Goal: Task Accomplishment & Management: Manage account settings

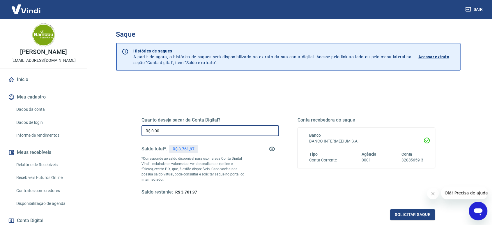
drag, startPoint x: 152, startPoint y: 132, endPoint x: 195, endPoint y: 130, distance: 43.2
click at [196, 131] on input "R$ 0,00" at bounding box center [211, 130] width 138 height 11
type input "R$ 3.761,97"
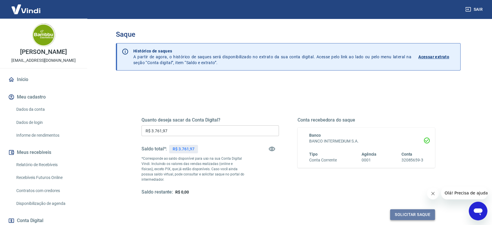
click at [409, 215] on button "Solicitar saque" at bounding box center [412, 214] width 45 height 11
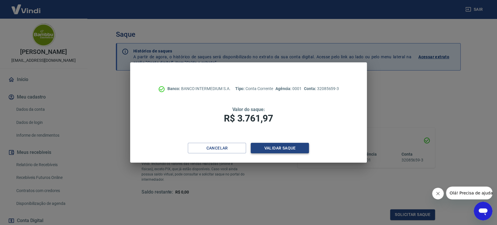
click at [295, 149] on button "Validar saque" at bounding box center [280, 148] width 58 height 11
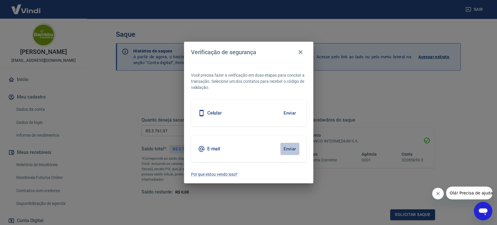
click at [292, 151] on button "Enviar" at bounding box center [290, 149] width 19 height 12
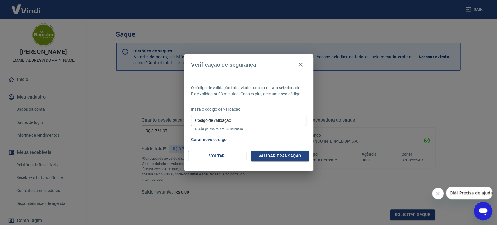
click at [239, 123] on input "Código de validação" at bounding box center [248, 120] width 115 height 11
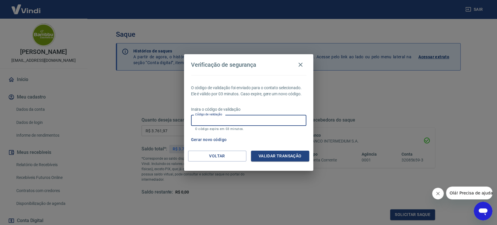
paste input "762836"
type input "762836"
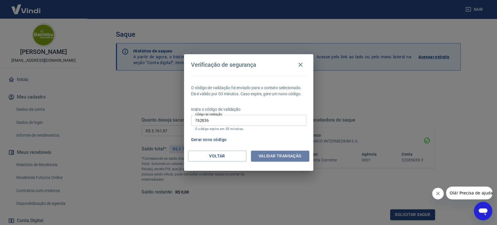
click at [283, 151] on button "Validar transação" at bounding box center [280, 156] width 58 height 11
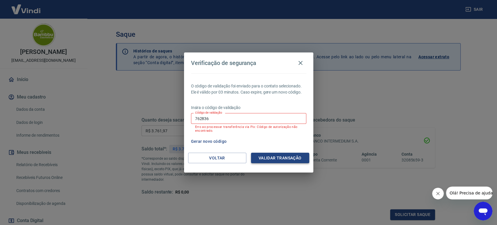
click at [291, 158] on button "Validar transação" at bounding box center [280, 158] width 58 height 11
click at [232, 161] on button "Voltar" at bounding box center [217, 158] width 58 height 11
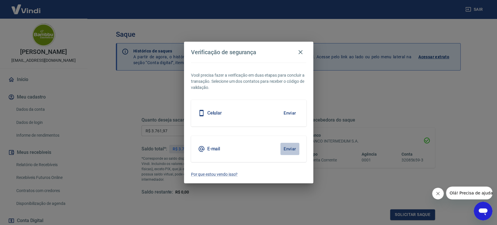
click at [290, 148] on button "Enviar" at bounding box center [290, 149] width 19 height 12
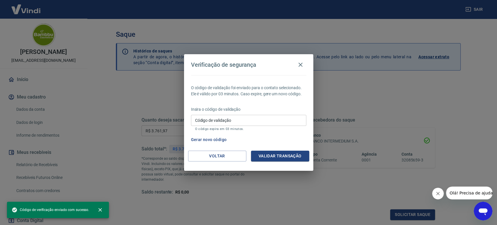
click at [251, 123] on input "Código de validação" at bounding box center [248, 120] width 115 height 11
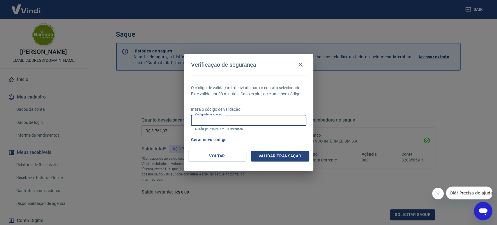
paste input "762836"
type input "762836"
click at [271, 157] on button "Validar transação" at bounding box center [280, 156] width 58 height 11
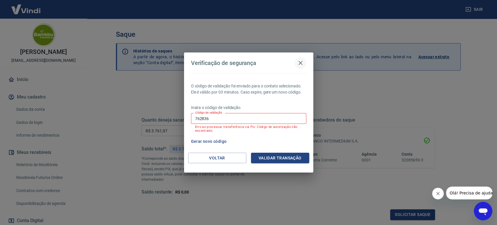
click at [303, 61] on icon "button" at bounding box center [300, 62] width 7 height 7
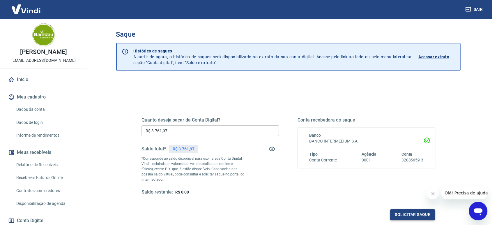
click at [409, 218] on button "Solicitar saque" at bounding box center [412, 214] width 45 height 11
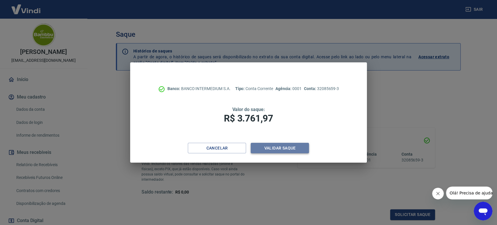
click at [277, 148] on button "Validar saque" at bounding box center [280, 148] width 58 height 11
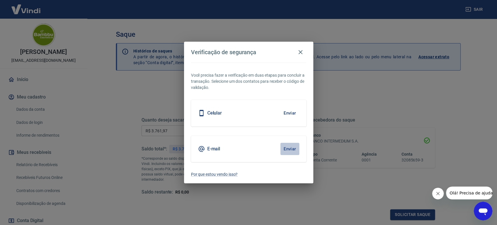
click at [292, 146] on button "Enviar" at bounding box center [290, 149] width 19 height 12
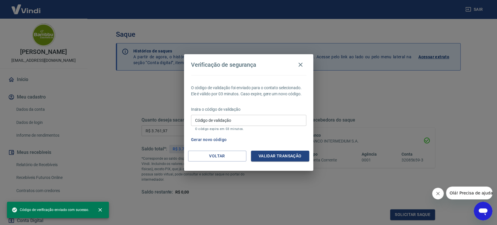
click at [263, 124] on input "Código de validação" at bounding box center [248, 120] width 115 height 11
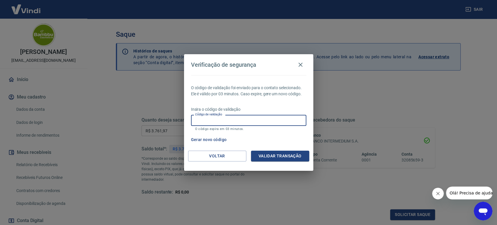
paste input "213816"
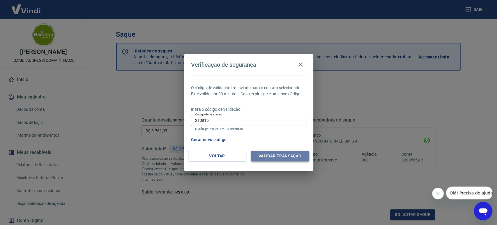
click at [301, 156] on button "Validar transação" at bounding box center [280, 156] width 58 height 11
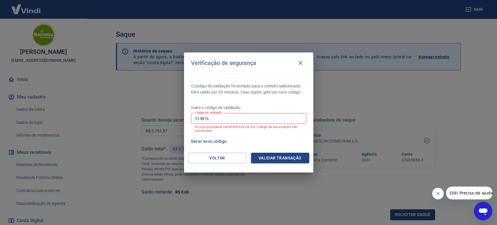
drag, startPoint x: 225, startPoint y: 119, endPoint x: 133, endPoint y: 117, distance: 92.1
click at [133, 117] on div "Verificação de segurança O código de validação foi enviado para o contato selec…" at bounding box center [248, 112] width 497 height 225
paste input "111661"
type input "111661"
click at [283, 161] on button "Validar transação" at bounding box center [280, 158] width 58 height 11
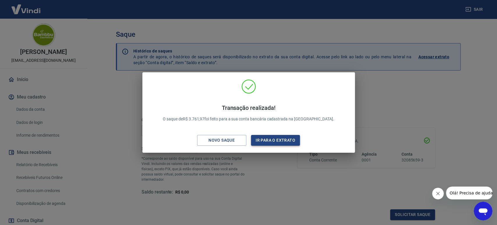
click at [275, 139] on button "Ir para o extrato" at bounding box center [275, 140] width 49 height 11
